Goal: Task Accomplishment & Management: Complete application form

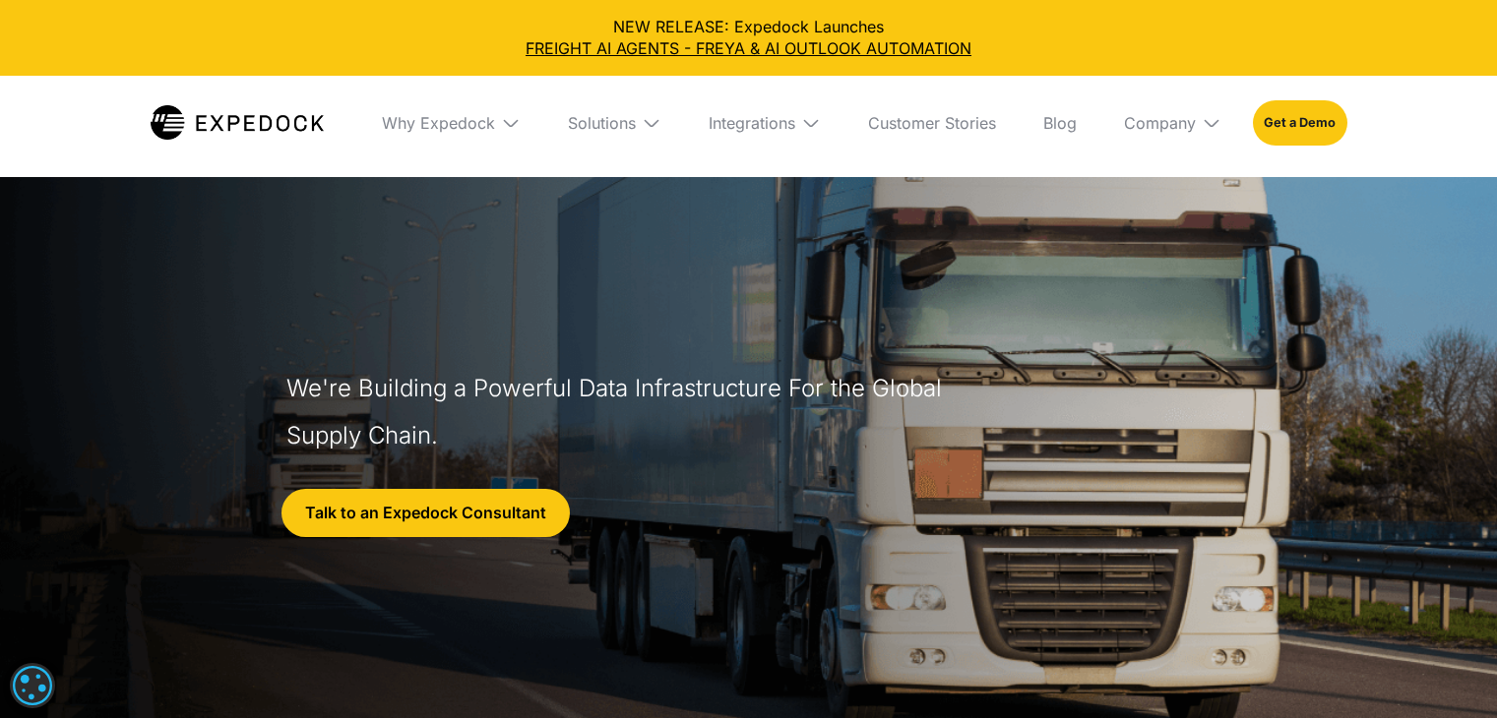
select select
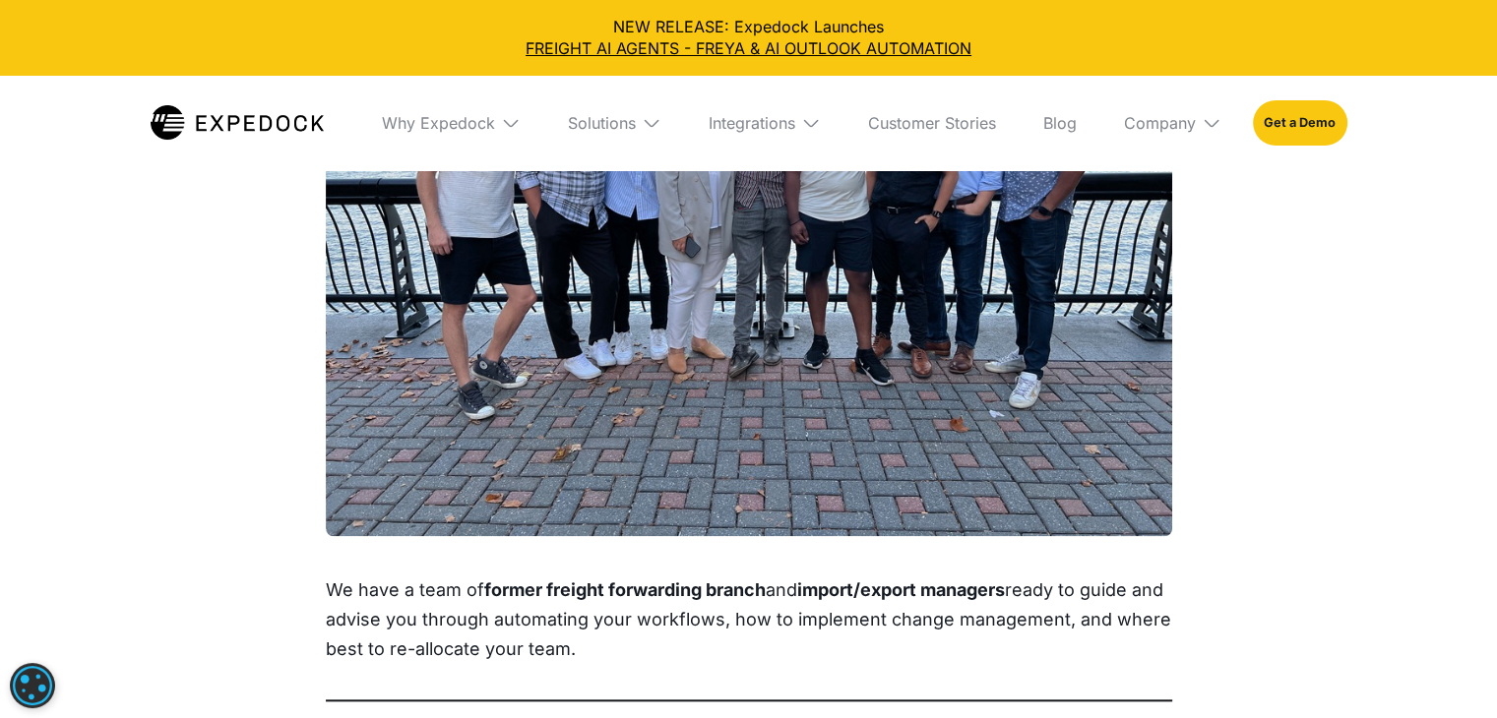
scroll to position [2031, 0]
click at [652, 128] on img at bounding box center [652, 123] width 20 height 20
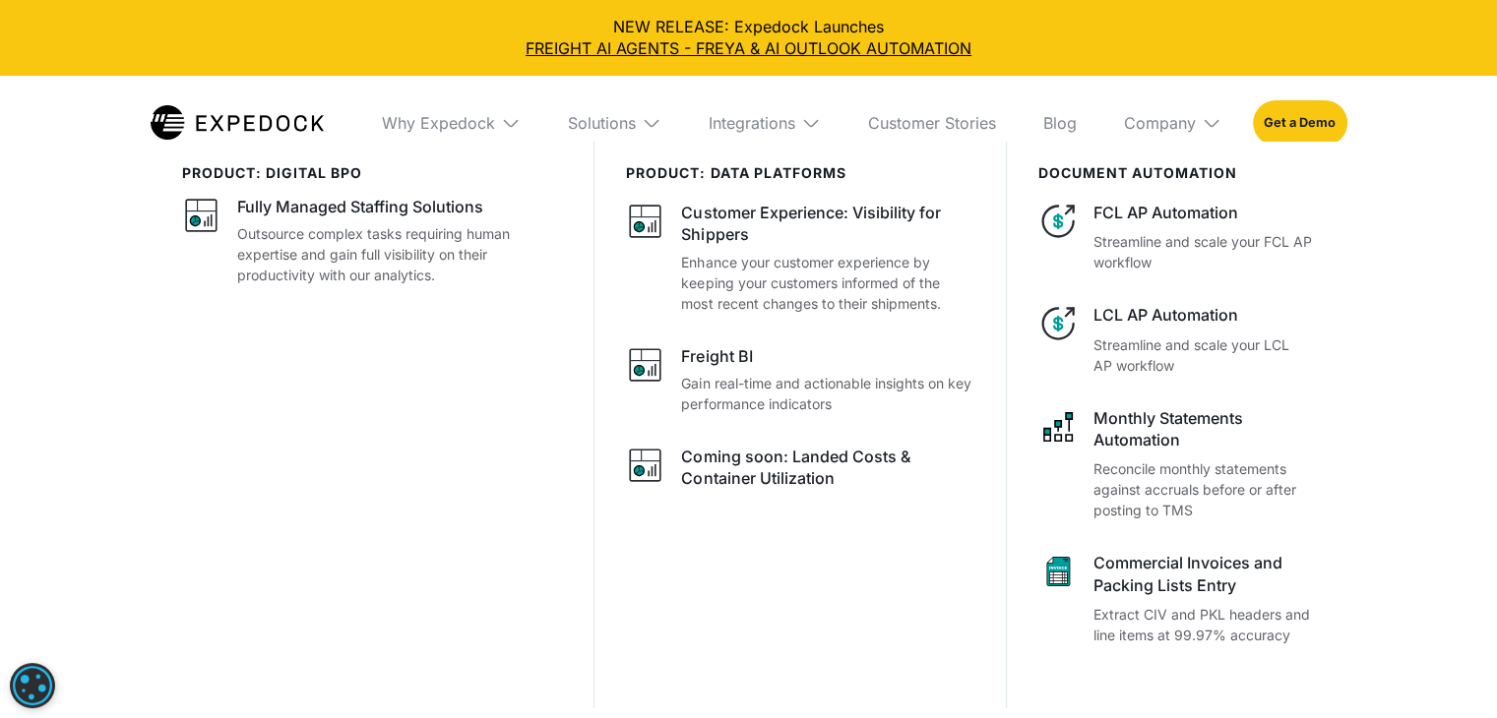
click at [508, 122] on img at bounding box center [511, 123] width 20 height 20
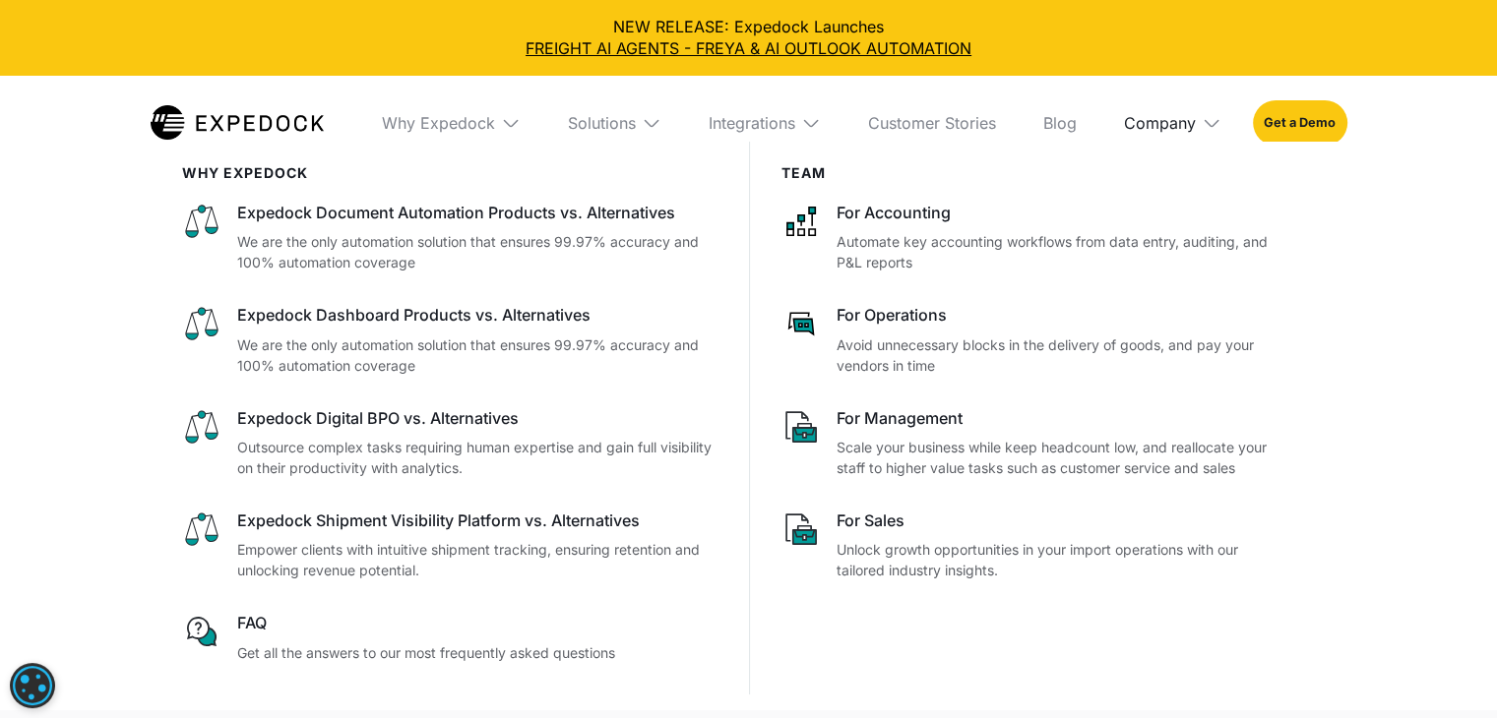
click at [1177, 123] on div "Company" at bounding box center [1160, 123] width 72 height 20
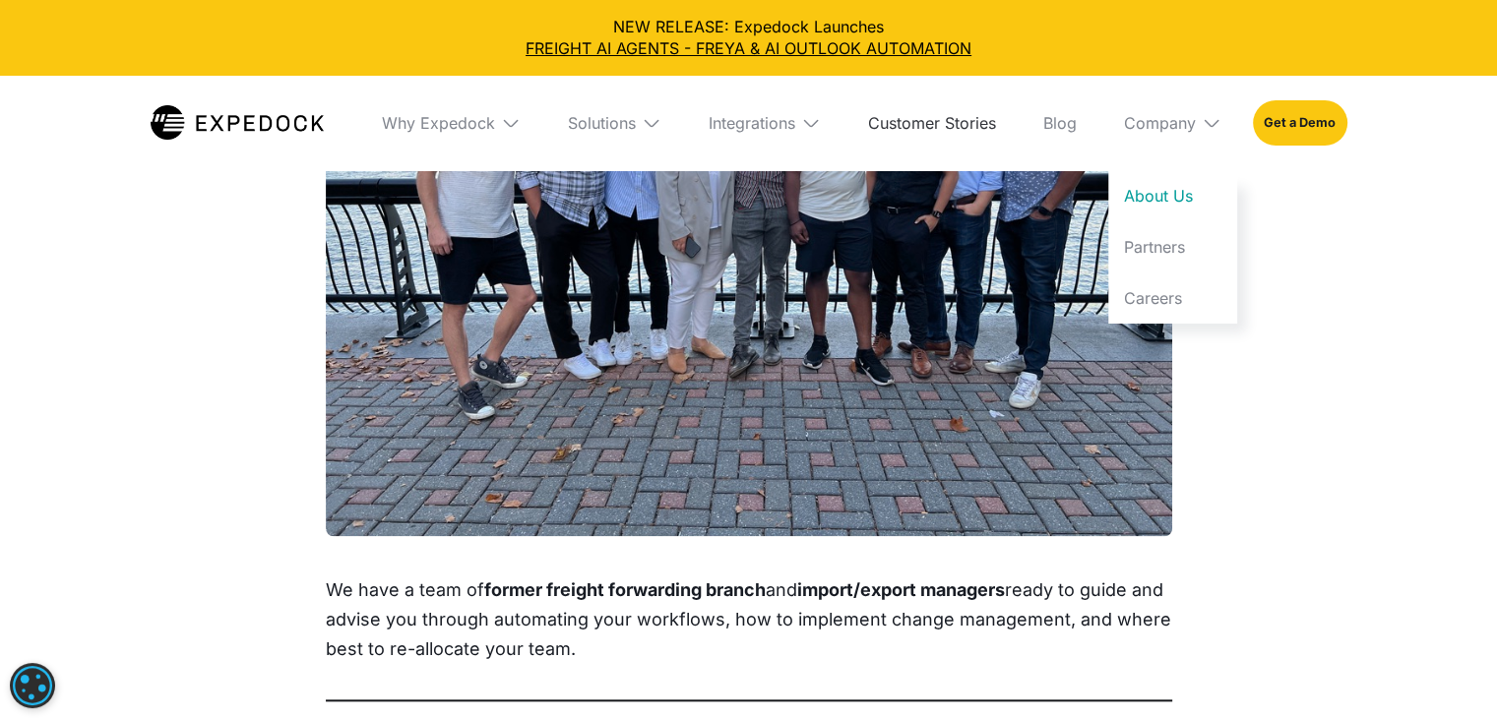
click at [913, 123] on link "Customer Stories" at bounding box center [931, 123] width 159 height 94
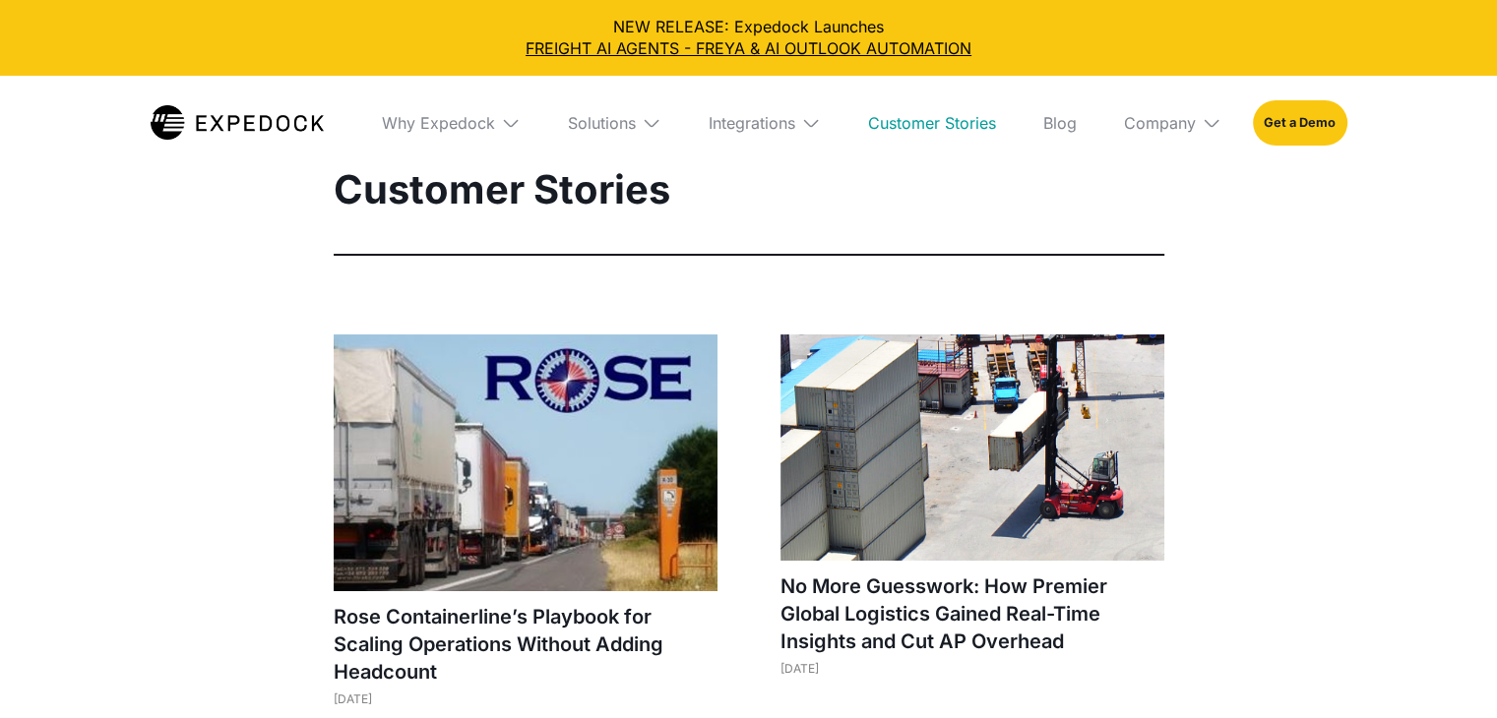
select select
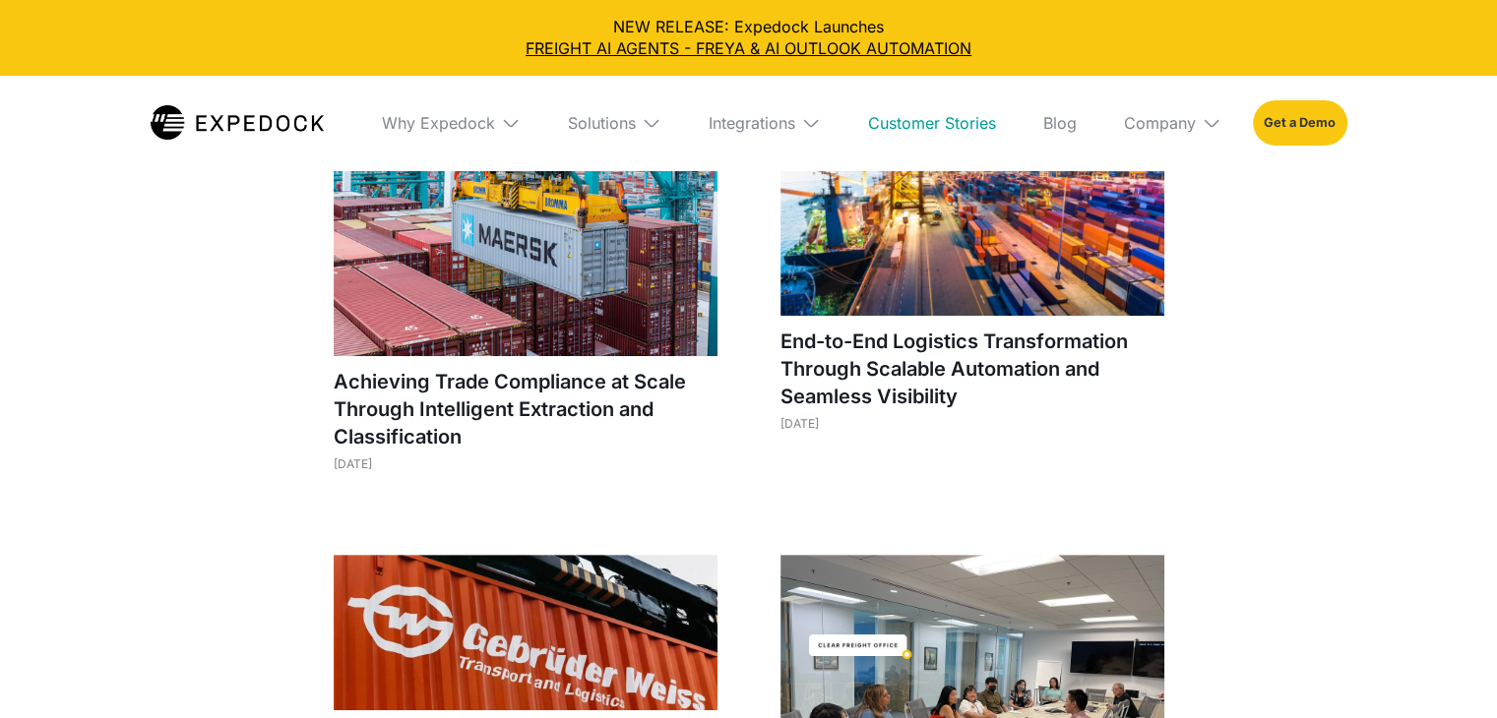
click at [1303, 121] on link "Get a Demo" at bounding box center [1299, 122] width 93 height 45
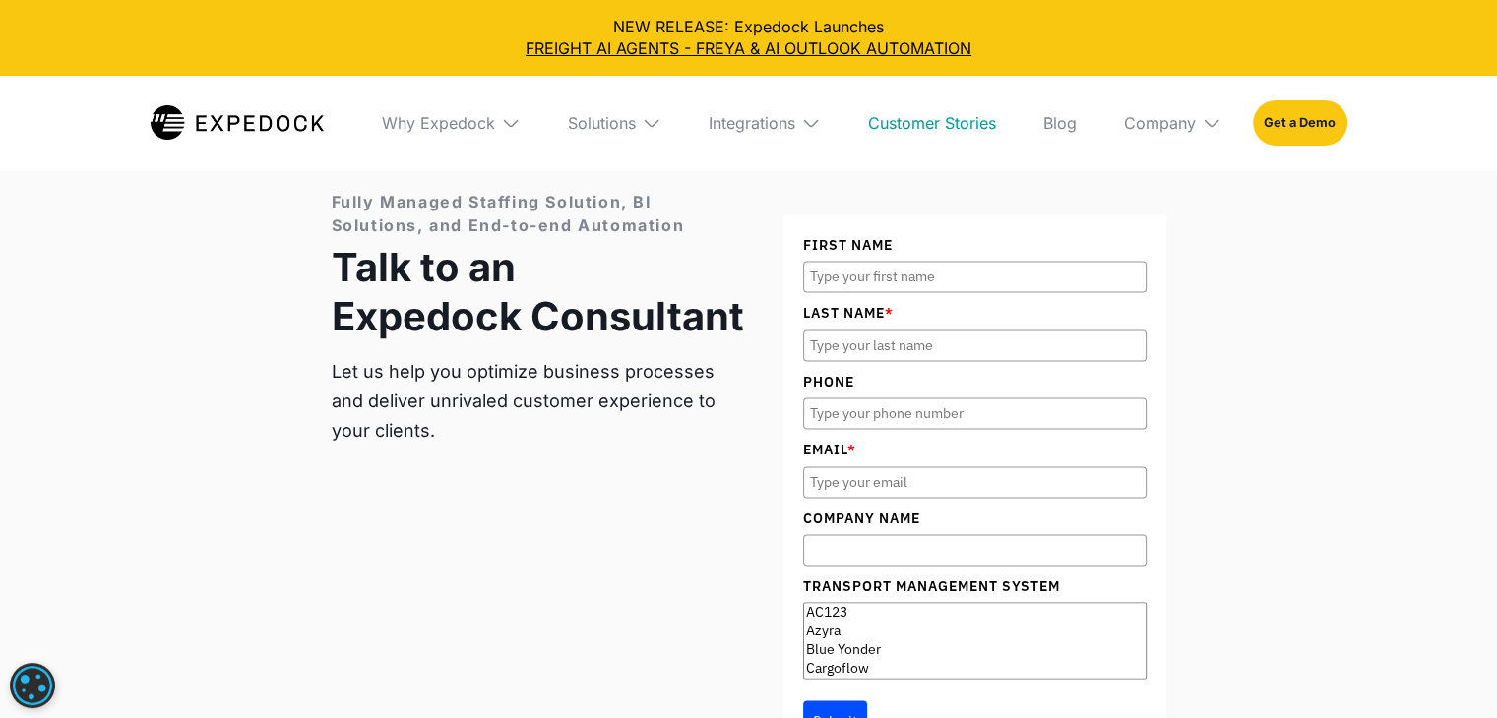
scroll to position [2766, 0]
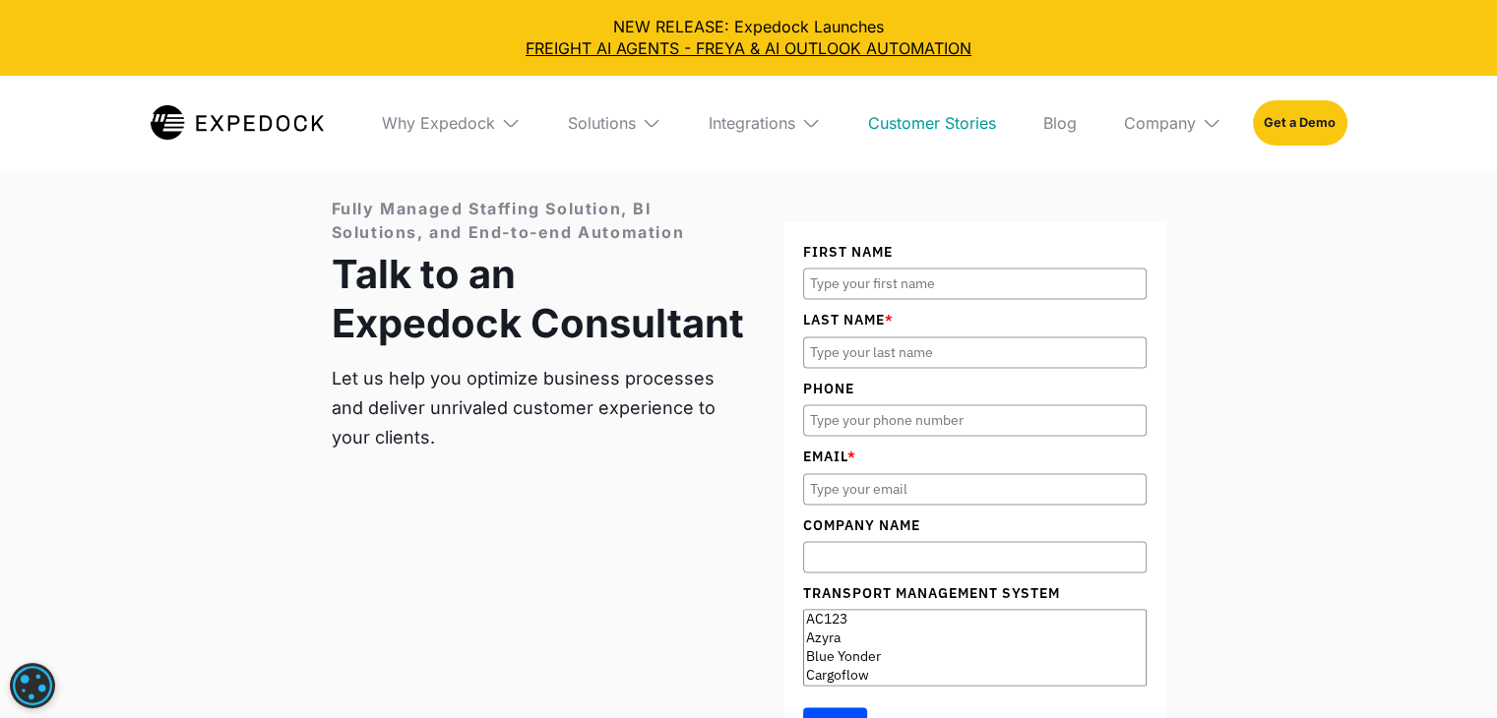
click at [833, 284] on input "First Name" at bounding box center [974, 283] width 343 height 31
type input "Noprada"
click at [858, 337] on input "Last Name *" at bounding box center [974, 352] width 343 height 31
type input "kaphuak"
click at [889, 425] on input "Phone" at bounding box center [974, 419] width 343 height 31
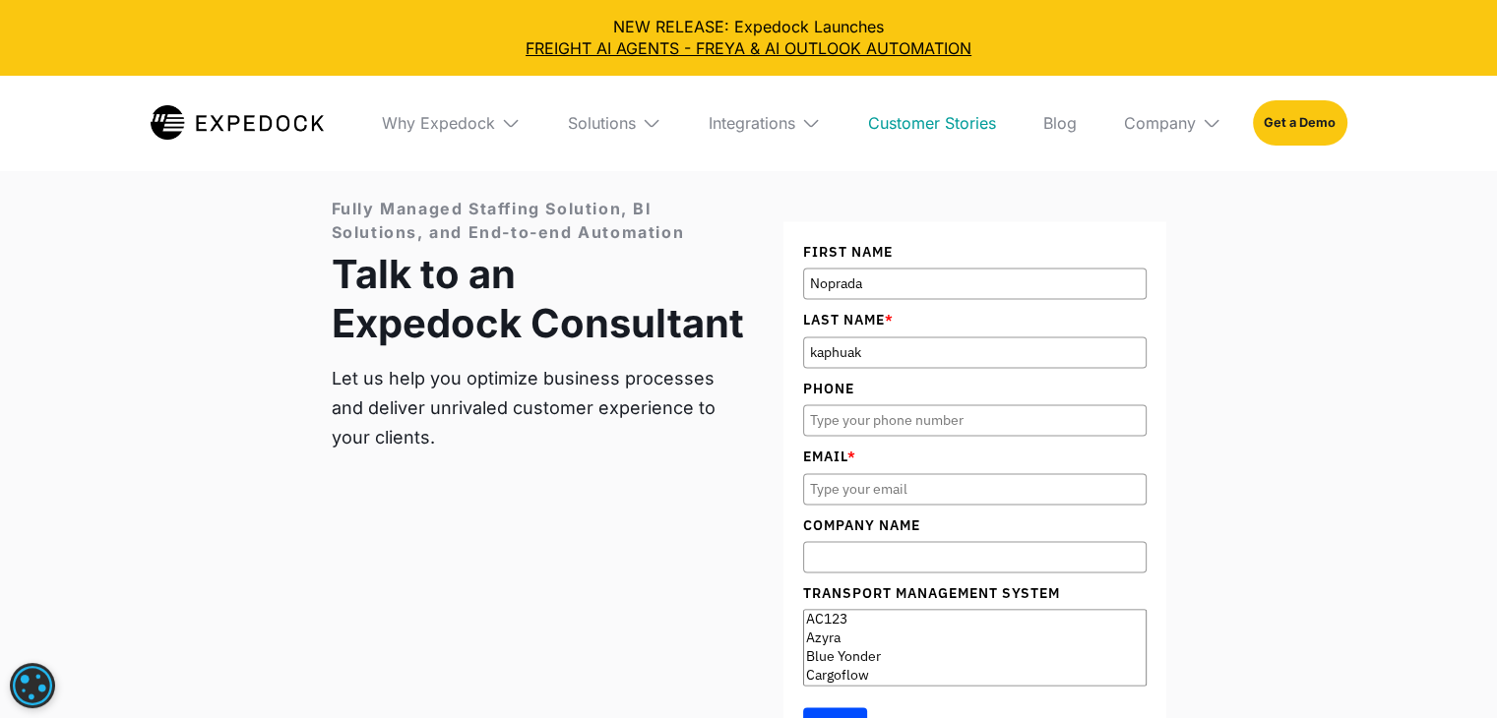
type input "063 206 3193"
click at [867, 495] on input "Email *" at bounding box center [974, 488] width 343 height 31
type input "ddc@seabratrans.com"
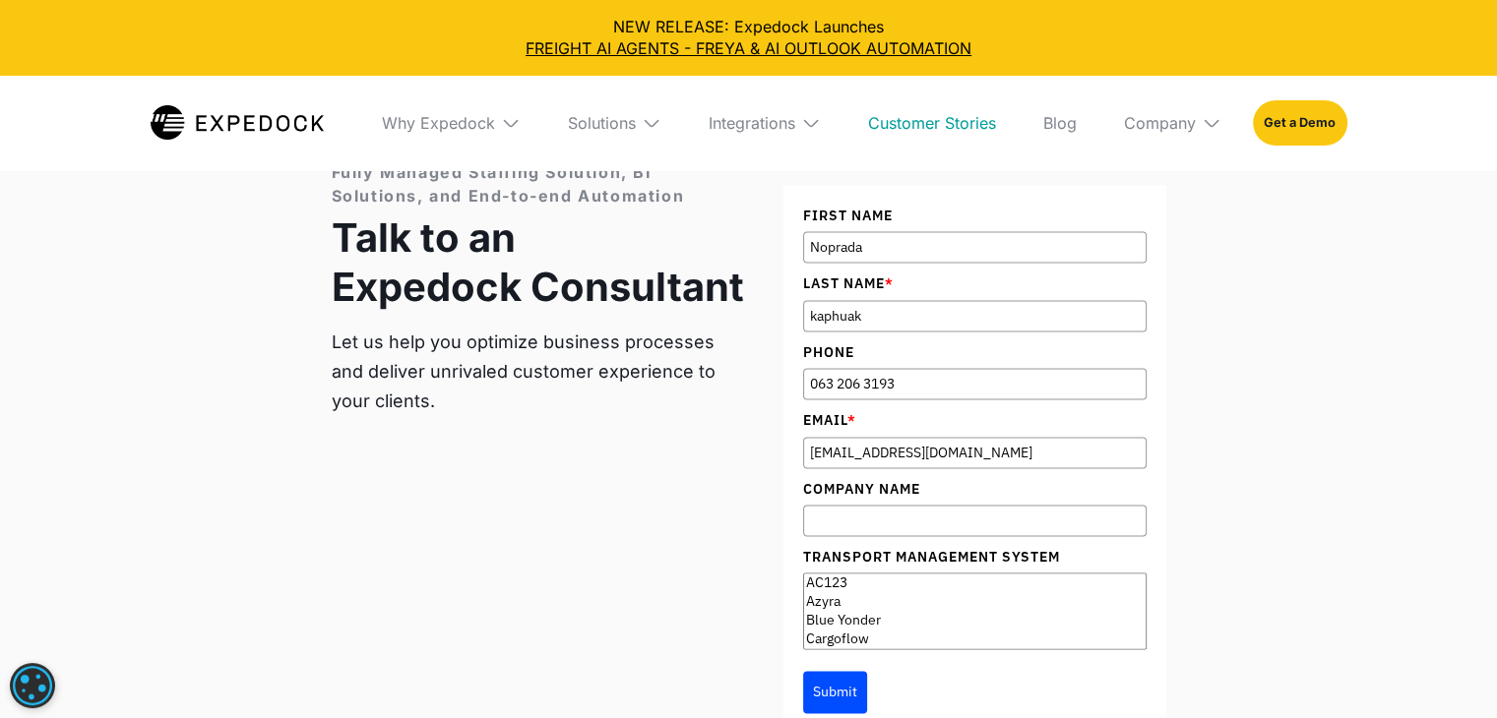
scroll to position [2864, 0]
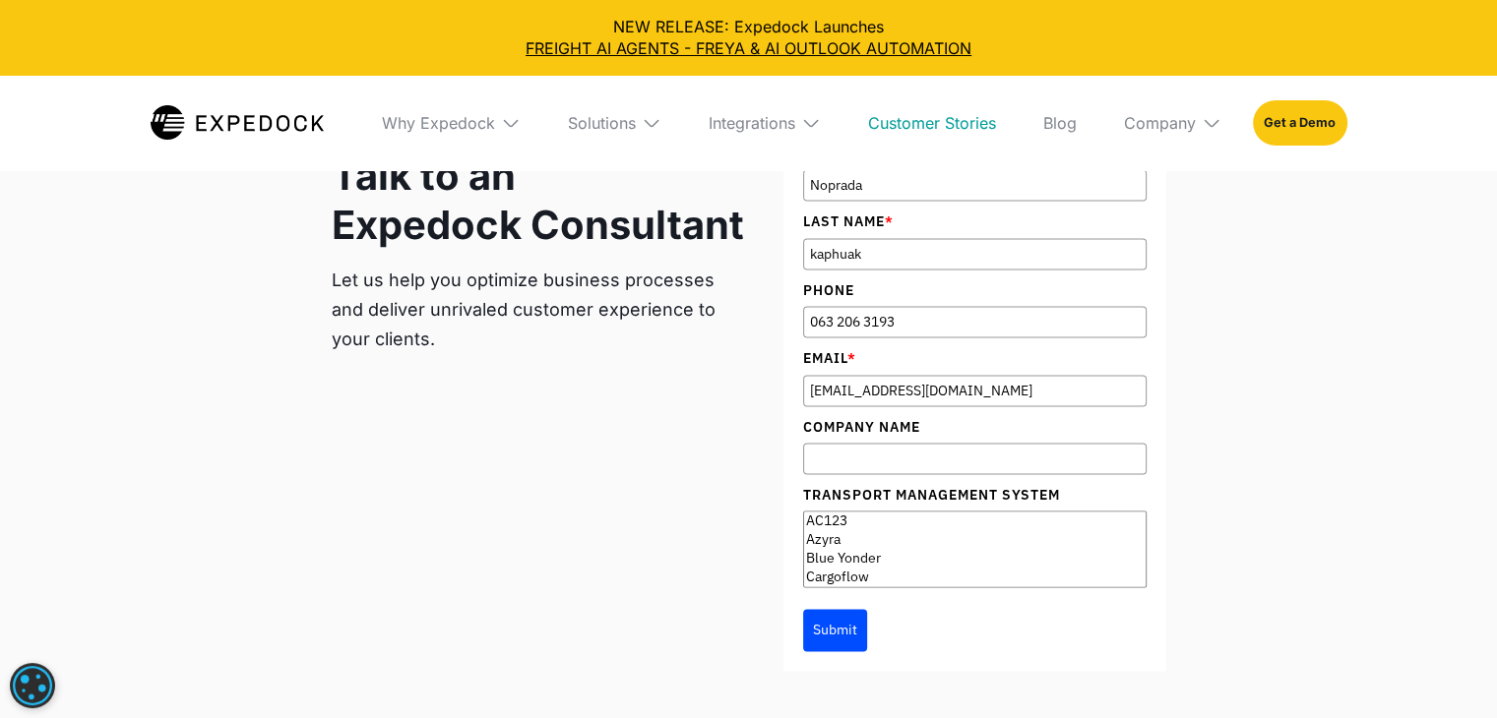
click at [839, 462] on input "Company Name" at bounding box center [974, 458] width 343 height 31
type input "ฆ"
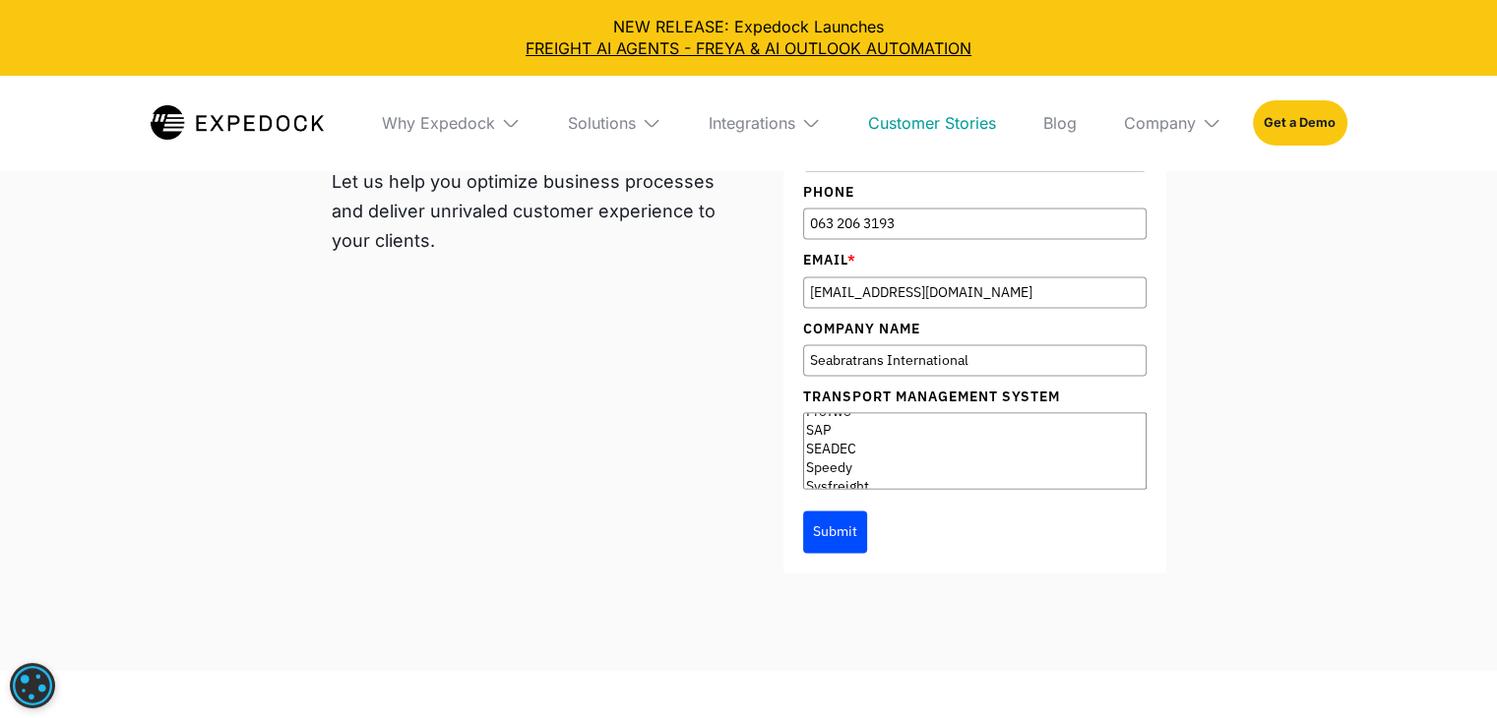
scroll to position [295, 0]
type input "Seabratrans International"
click at [831, 442] on option "Logisys" at bounding box center [974, 436] width 341 height 19
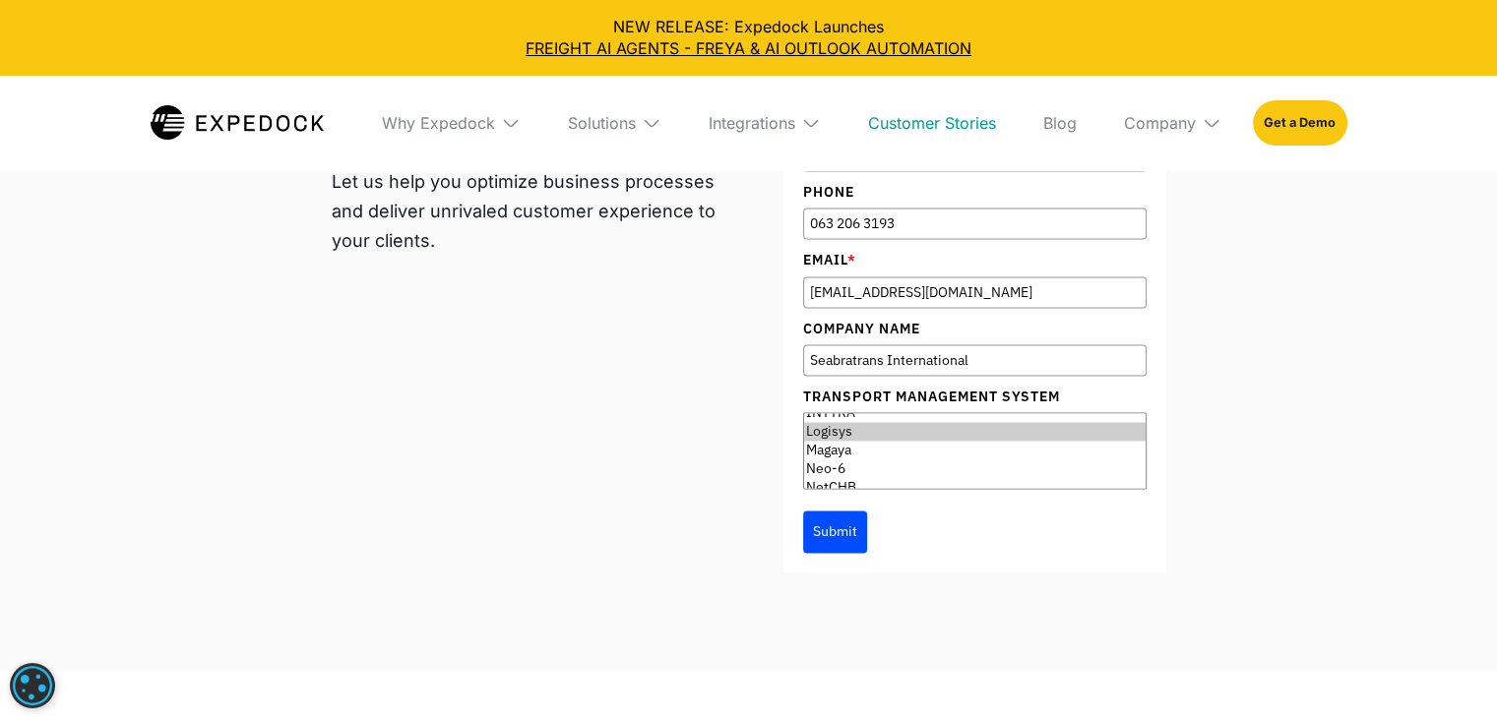
click at [831, 437] on option "Logisys" at bounding box center [974, 431] width 341 height 19
select select "Internal; Others"
click at [901, 466] on option "Internal; Others" at bounding box center [974, 460] width 341 height 19
